Goal: Task Accomplishment & Management: Manage account settings

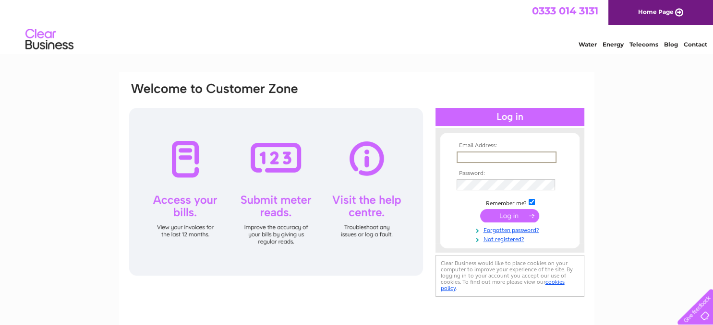
click at [485, 156] on input "text" at bounding box center [507, 158] width 100 height 12
type input "jeannec2016@gmail.com"
click at [532, 204] on input "checkbox" at bounding box center [532, 202] width 6 height 6
checkbox input "false"
click at [519, 215] on input "submit" at bounding box center [509, 214] width 59 height 13
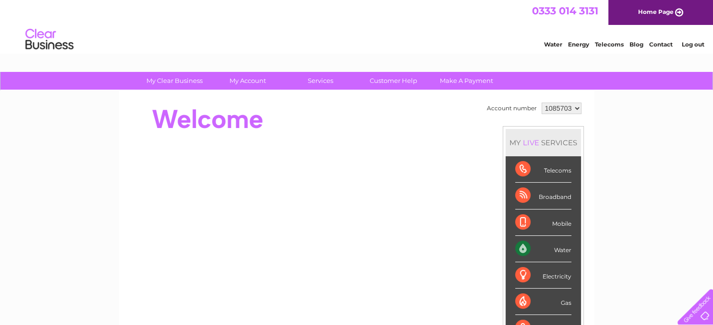
click at [392, 15] on div "0333 014 3131 Home Page" at bounding box center [356, 12] width 713 height 25
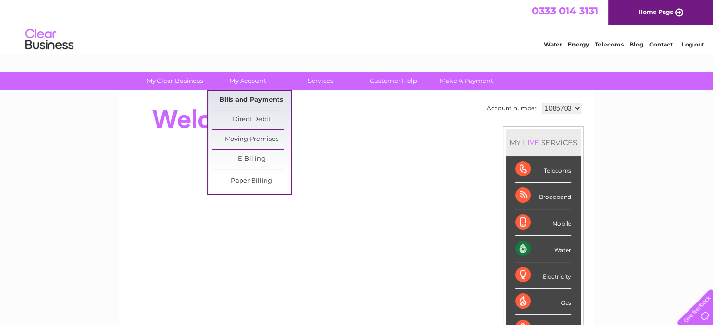
click at [255, 99] on link "Bills and Payments" at bounding box center [251, 100] width 79 height 19
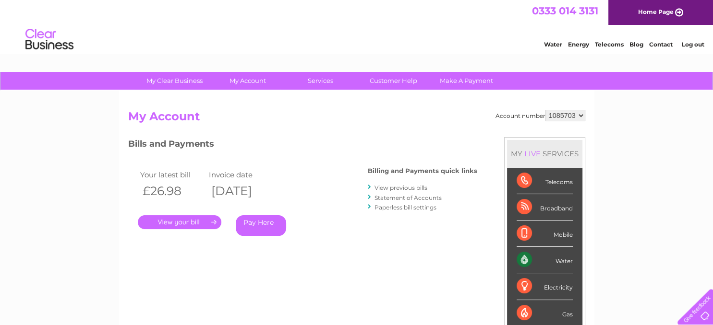
click at [187, 221] on link "." at bounding box center [180, 223] width 84 height 14
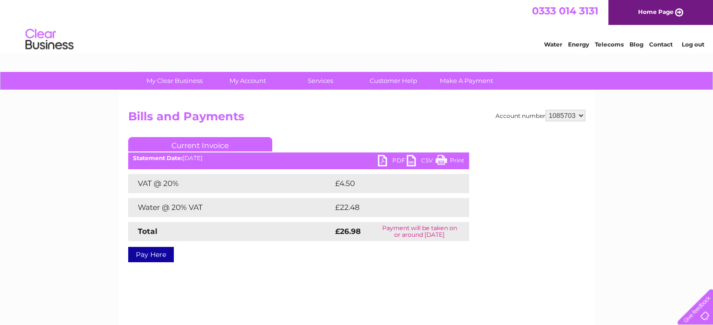
click at [384, 158] on link "PDF" at bounding box center [392, 162] width 29 height 14
click at [692, 45] on link "Log out" at bounding box center [692, 44] width 23 height 7
